Goal: Task Accomplishment & Management: Manage account settings

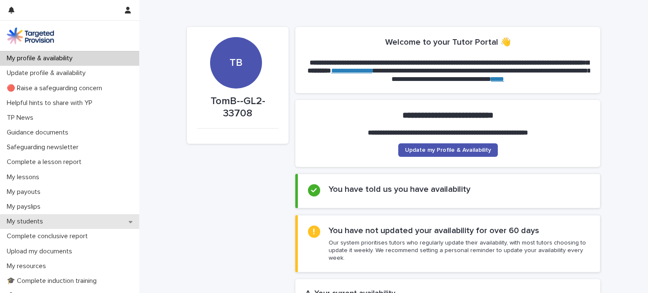
click at [55, 217] on div "My students" at bounding box center [69, 221] width 139 height 15
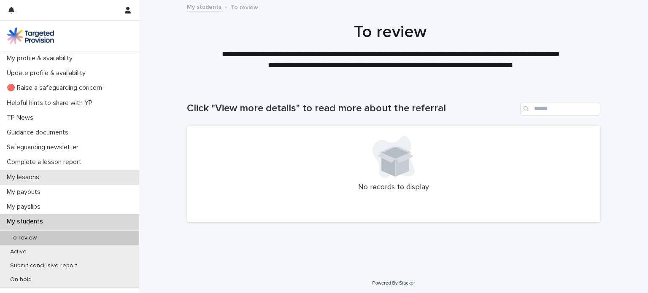
click at [57, 176] on div "My lessons" at bounding box center [69, 177] width 139 height 15
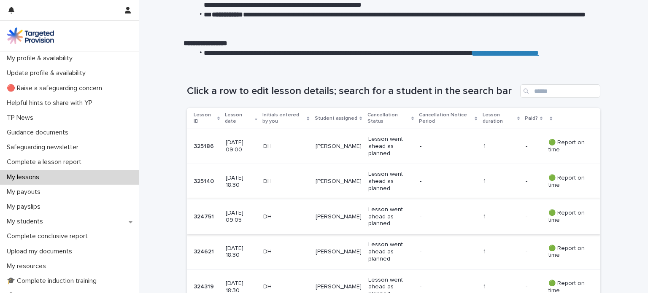
scroll to position [127, 0]
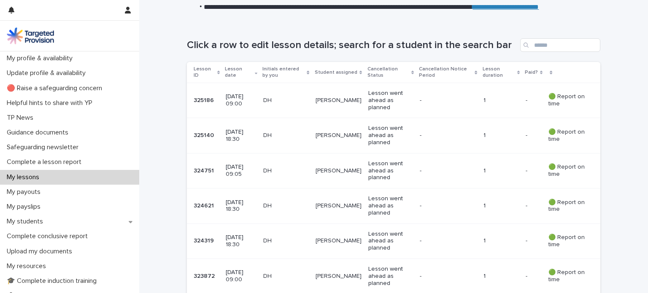
click at [376, 105] on p "Lesson went ahead as planned" at bounding box center [390, 100] width 45 height 21
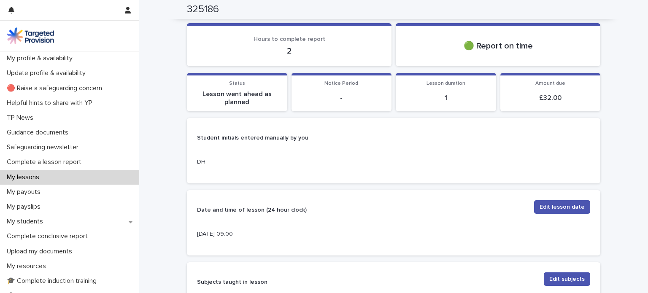
scroll to position [84, 0]
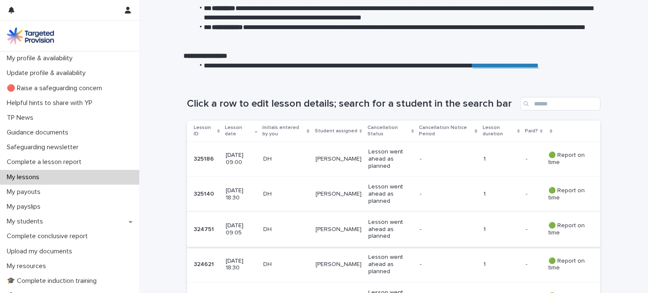
scroll to position [84, 0]
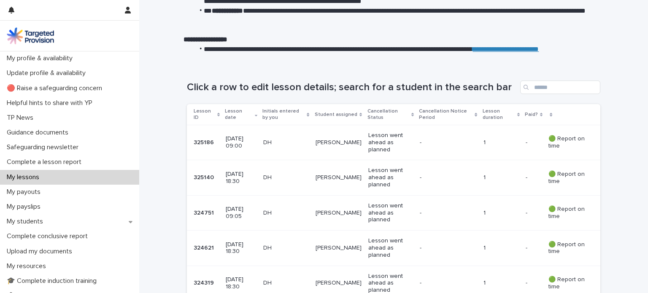
click at [340, 179] on p "[PERSON_NAME]" at bounding box center [339, 177] width 46 height 7
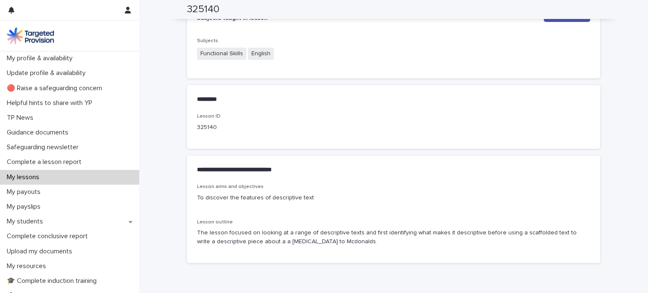
scroll to position [395, 0]
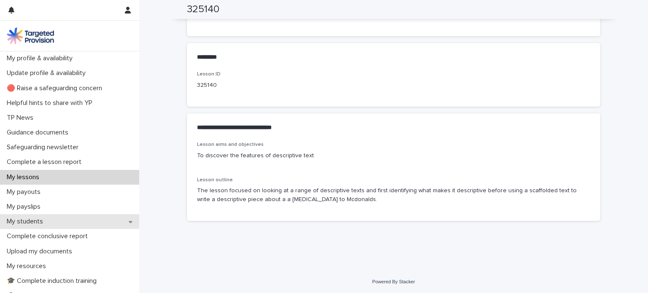
click at [44, 219] on p "My students" at bounding box center [26, 222] width 46 height 8
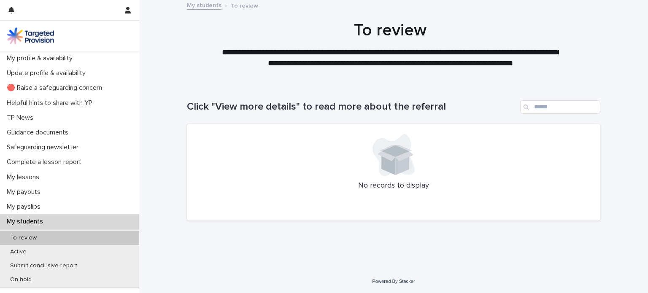
scroll to position [2, 0]
click at [35, 256] on div "Active" at bounding box center [69, 252] width 139 height 14
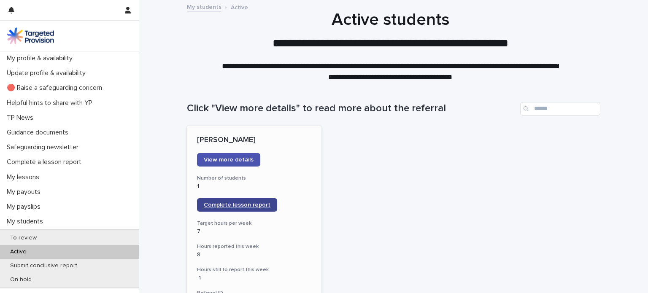
click at [257, 202] on span "Complete lesson report" at bounding box center [237, 205] width 67 height 6
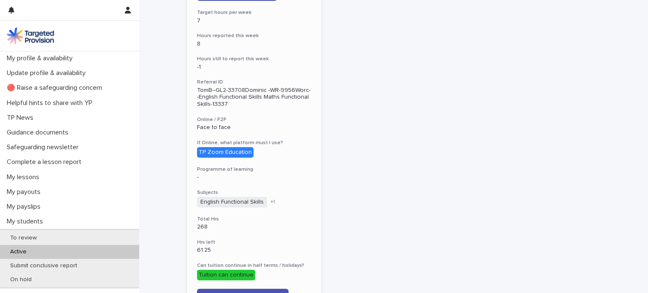
scroll to position [253, 0]
